Goal: Navigation & Orientation: Find specific page/section

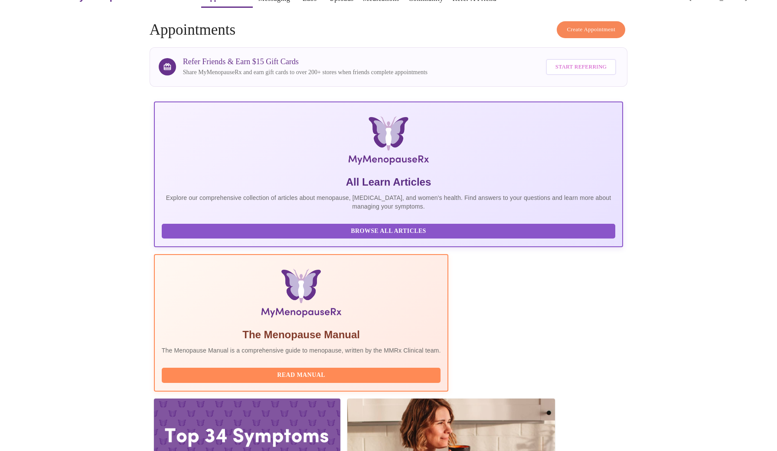
scroll to position [23, 0]
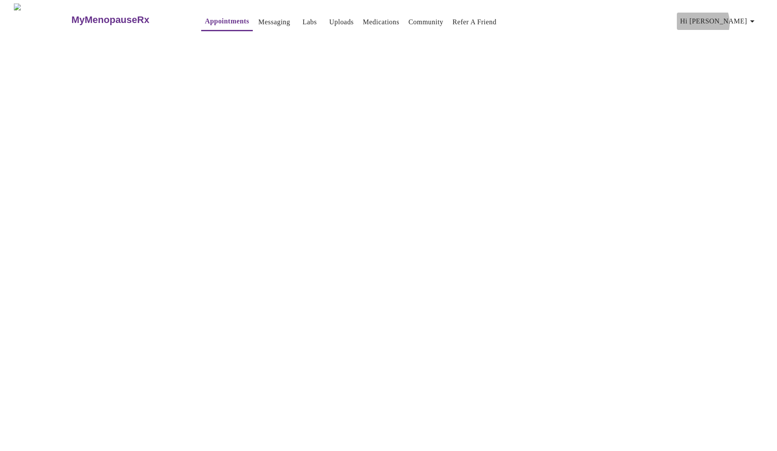
click at [733, 20] on span "Hi [PERSON_NAME]" at bounding box center [718, 21] width 77 height 12
click at [660, 84] on div at bounding box center [388, 225] width 777 height 451
click at [258, 18] on link "Messaging" at bounding box center [274, 22] width 32 height 12
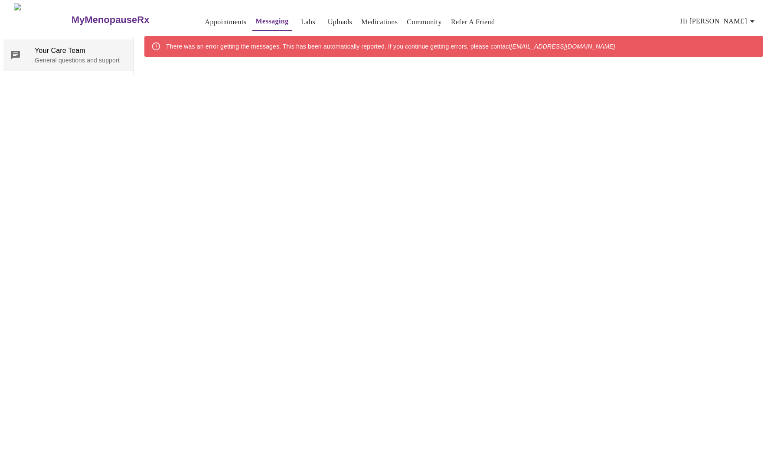
click at [76, 56] on p "General questions and support" at bounding box center [81, 60] width 92 height 9
click at [205, 17] on link "Appointments" at bounding box center [226, 22] width 42 height 12
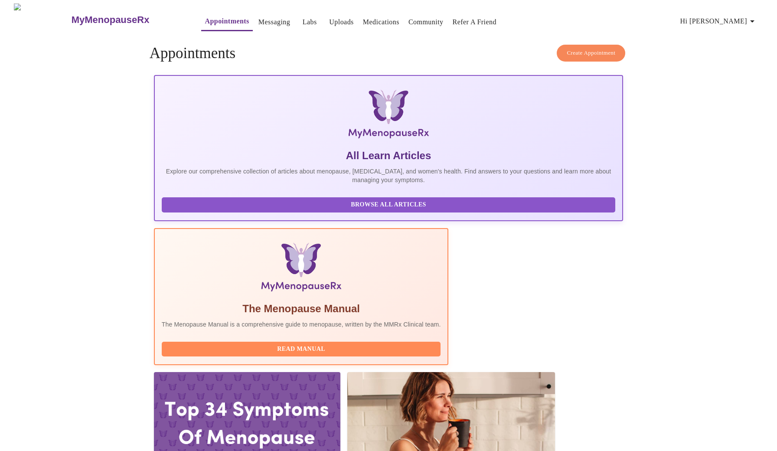
click at [340, 372] on div at bounding box center [247, 424] width 186 height 105
click at [258, 18] on link "Messaging" at bounding box center [274, 22] width 32 height 12
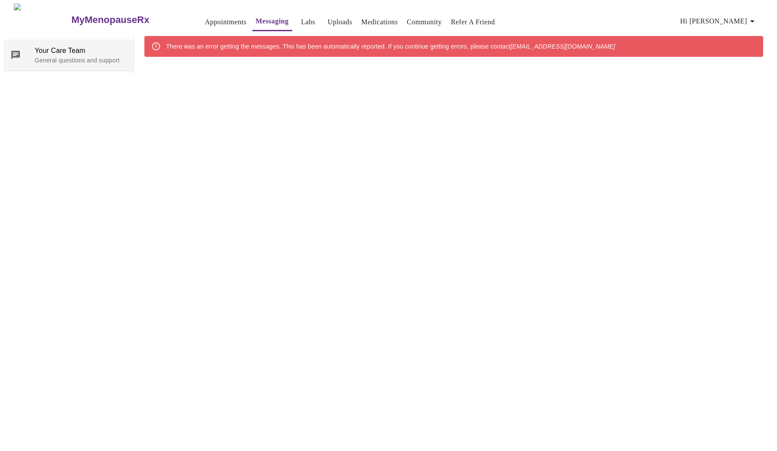
click at [46, 56] on p "General questions and support" at bounding box center [81, 60] width 92 height 9
click at [301, 17] on link "Labs" at bounding box center [308, 22] width 14 height 12
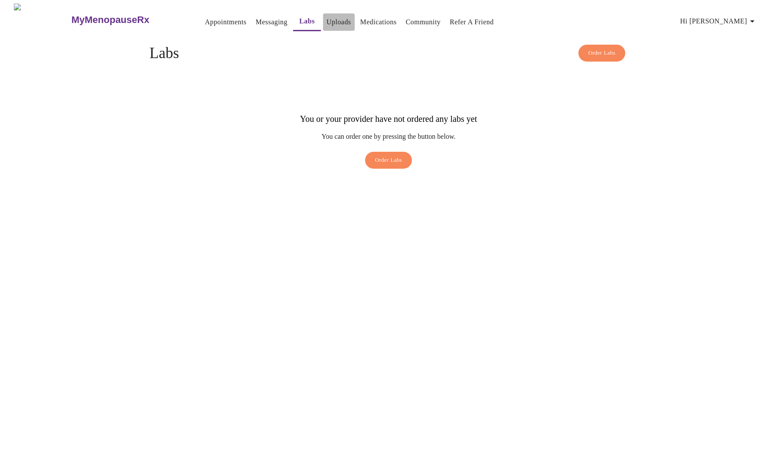
click at [326, 20] on link "Uploads" at bounding box center [338, 22] width 25 height 12
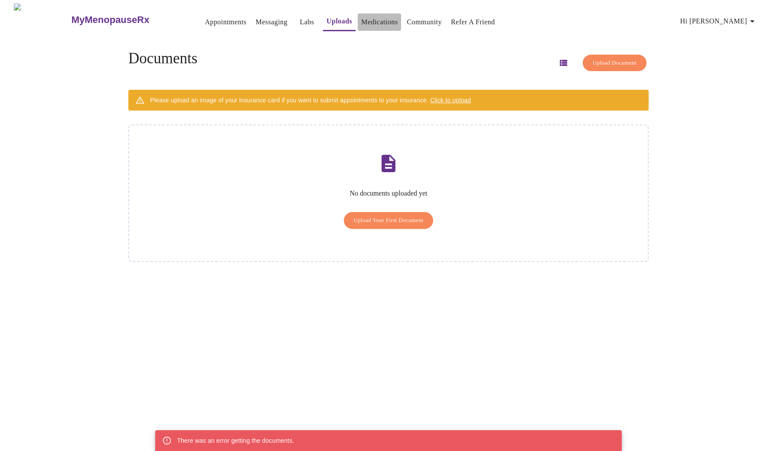
click at [375, 20] on link "Medications" at bounding box center [379, 22] width 36 height 12
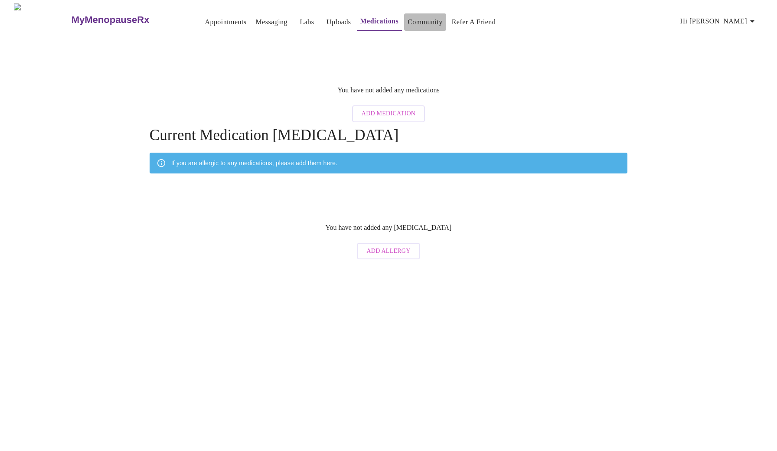
click at [410, 24] on link "Community" at bounding box center [424, 22] width 35 height 12
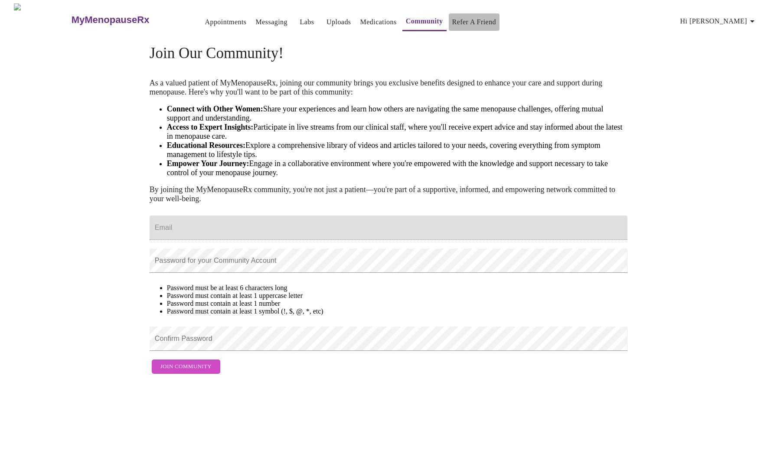
click at [468, 17] on link "Refer a Friend" at bounding box center [474, 22] width 44 height 12
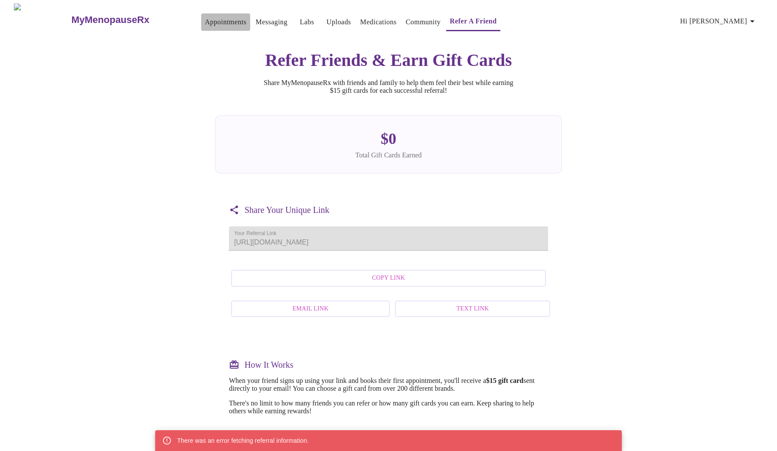
click at [205, 19] on link "Appointments" at bounding box center [226, 22] width 42 height 12
